Goal: Complete application form

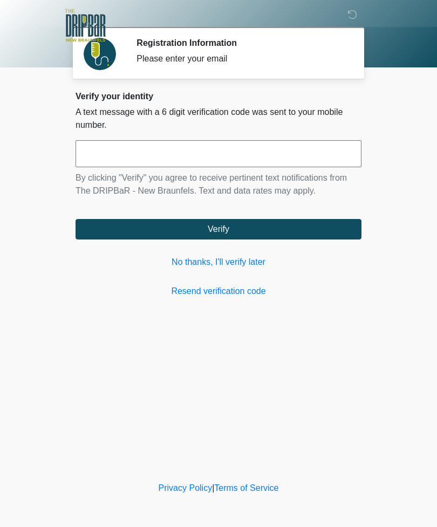
click at [149, 153] on input "text" at bounding box center [218, 153] width 286 height 27
type input "******"
click at [246, 231] on button "Verify" at bounding box center [218, 229] width 286 height 20
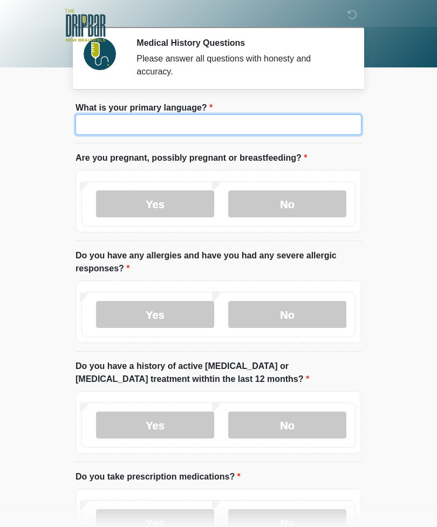
click at [326, 121] on input "What is your primary language?" at bounding box center [218, 124] width 286 height 20
type input "*******"
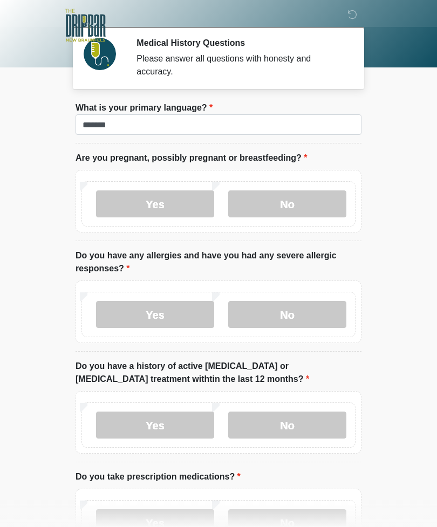
click at [271, 199] on label "No" at bounding box center [287, 203] width 118 height 27
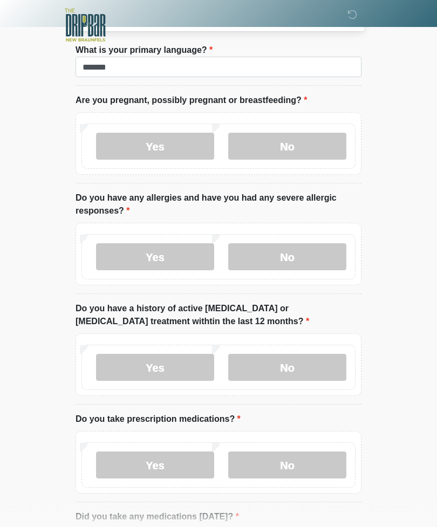
scroll to position [57, 0]
click at [286, 259] on label "No" at bounding box center [287, 257] width 118 height 27
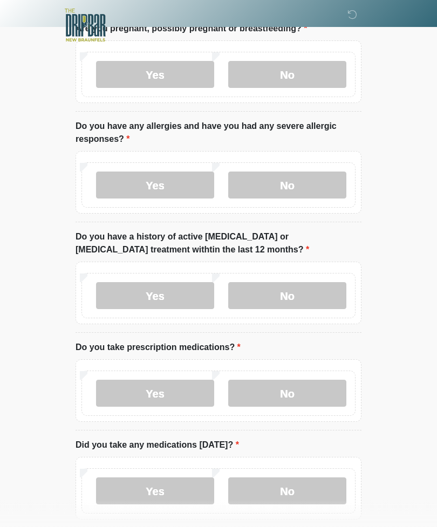
scroll to position [128, 0]
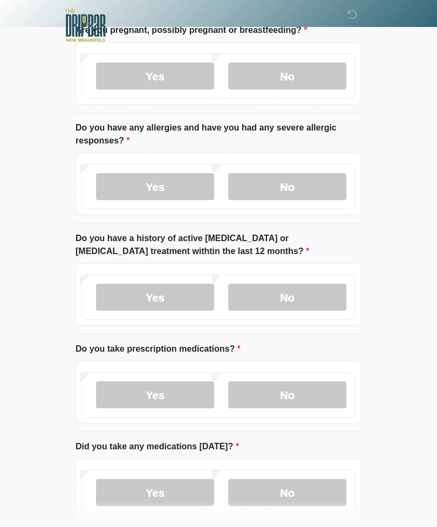
click at [282, 298] on label "No" at bounding box center [287, 297] width 118 height 27
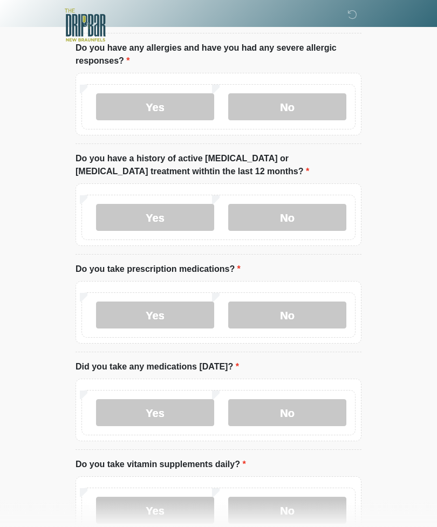
scroll to position [207, 0]
click at [278, 316] on label "No" at bounding box center [287, 315] width 118 height 27
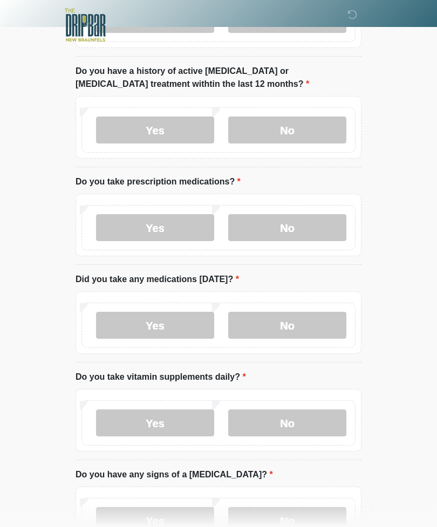
scroll to position [293, 0]
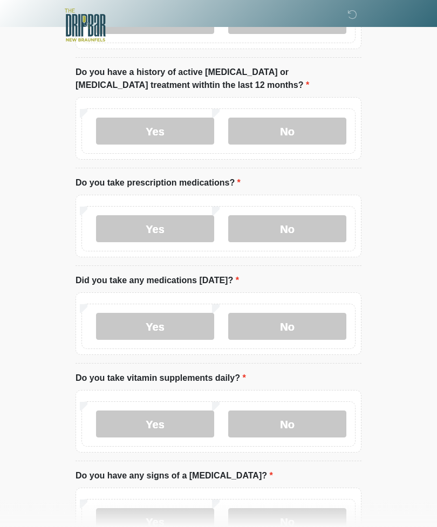
click at [285, 327] on label "No" at bounding box center [287, 326] width 118 height 27
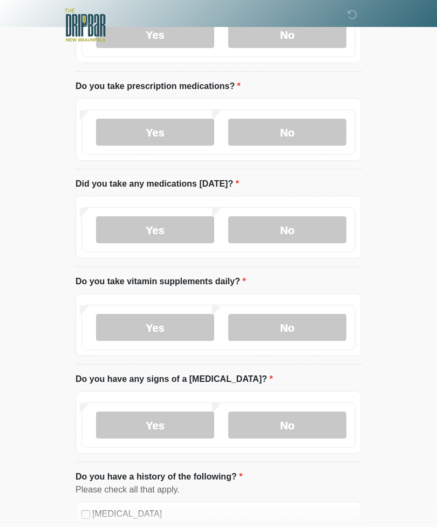
scroll to position [389, 0]
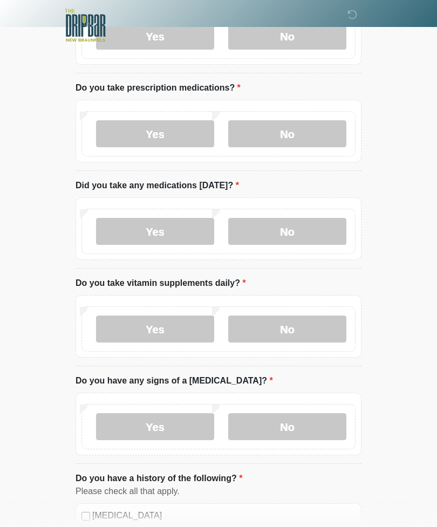
click at [161, 331] on label "Yes" at bounding box center [155, 328] width 118 height 27
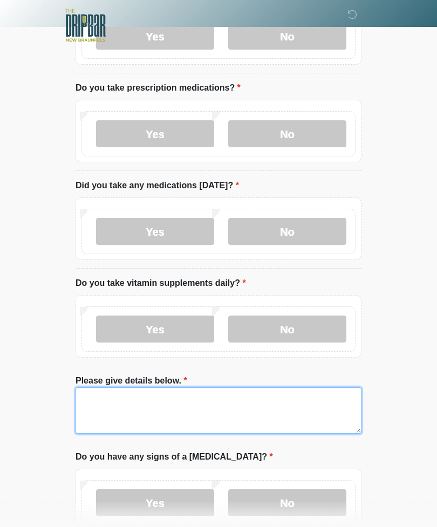
click at [260, 409] on textarea "Please give details below." at bounding box center [218, 410] width 286 height 46
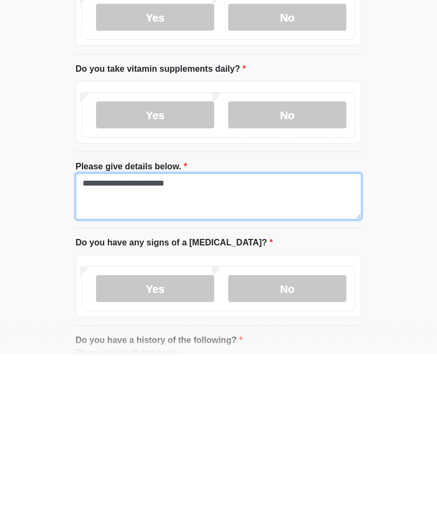
type textarea "**********"
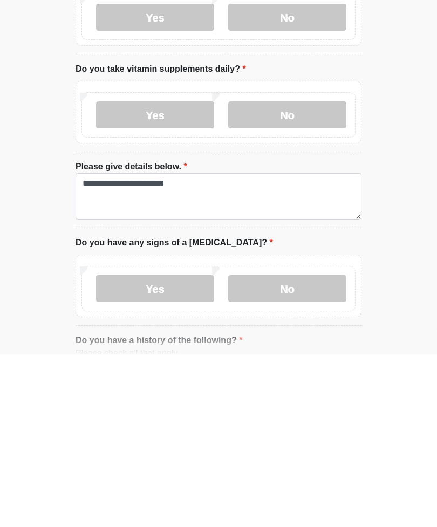
click at [286, 447] on label "No" at bounding box center [287, 460] width 118 height 27
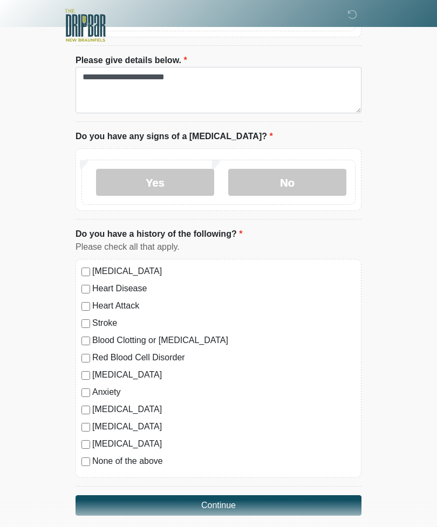
scroll to position [718, 0]
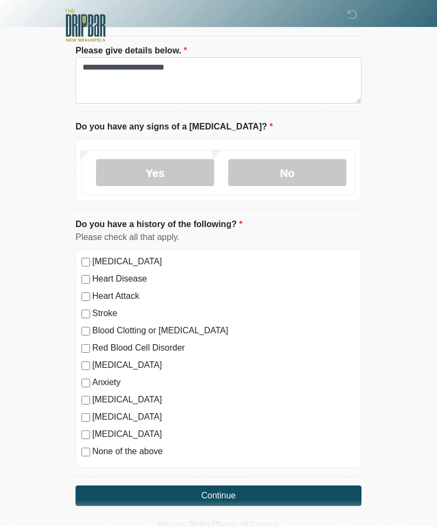
click at [231, 492] on button "Continue" at bounding box center [218, 495] width 286 height 20
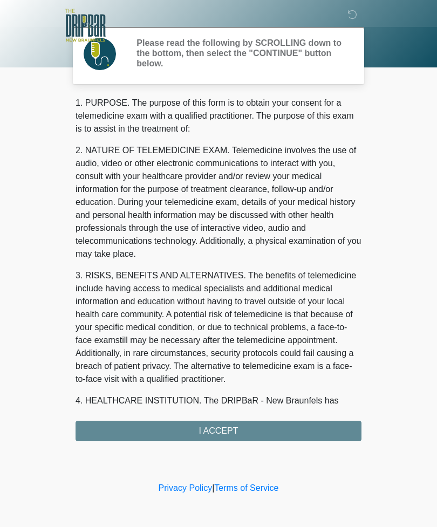
scroll to position [0, 0]
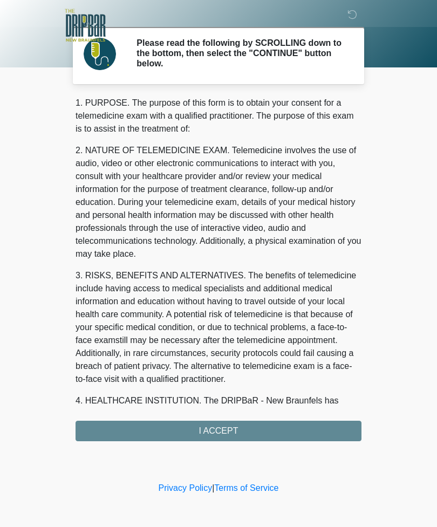
click at [252, 428] on div "1. PURPOSE. The purpose of this form is to obtain your consent for a telemedici…" at bounding box center [218, 268] width 286 height 344
click at [231, 425] on div "1. PURPOSE. The purpose of this form is to obtain your consent for a telemedici…" at bounding box center [218, 268] width 286 height 344
click at [224, 430] on div "1. PURPOSE. The purpose of this form is to obtain your consent for a telemedici…" at bounding box center [218, 268] width 286 height 344
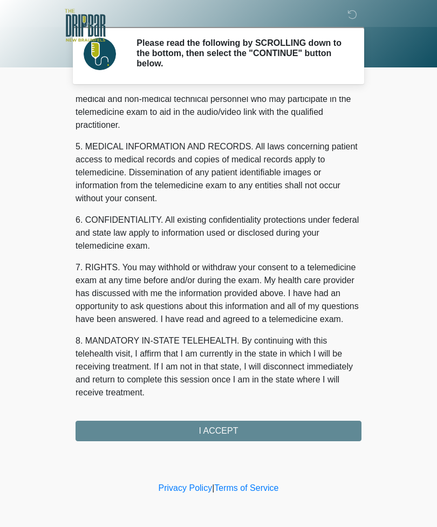
scroll to position [327, 0]
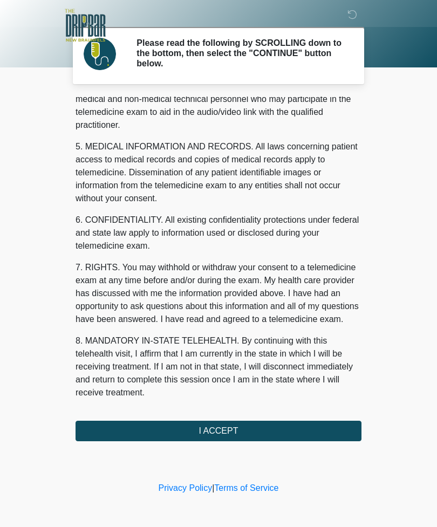
click at [222, 428] on button "I ACCEPT" at bounding box center [218, 430] width 286 height 20
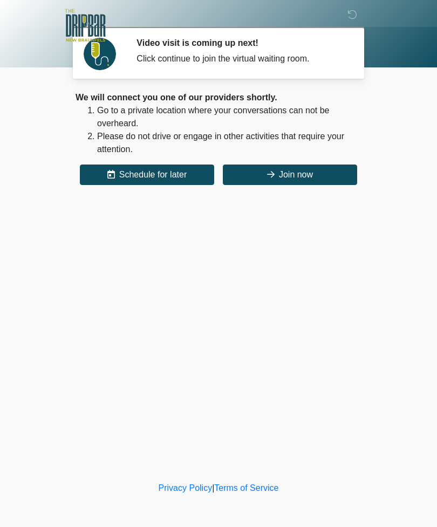
click at [290, 180] on button "Join now" at bounding box center [290, 174] width 134 height 20
